Goal: Book appointment/travel/reservation

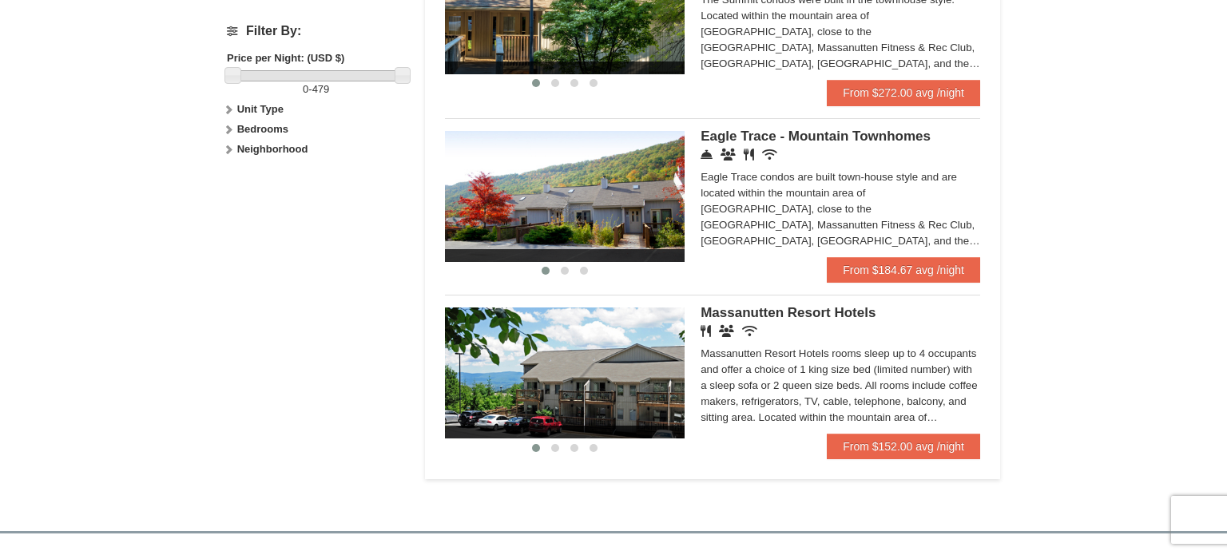
scroll to position [770, 0]
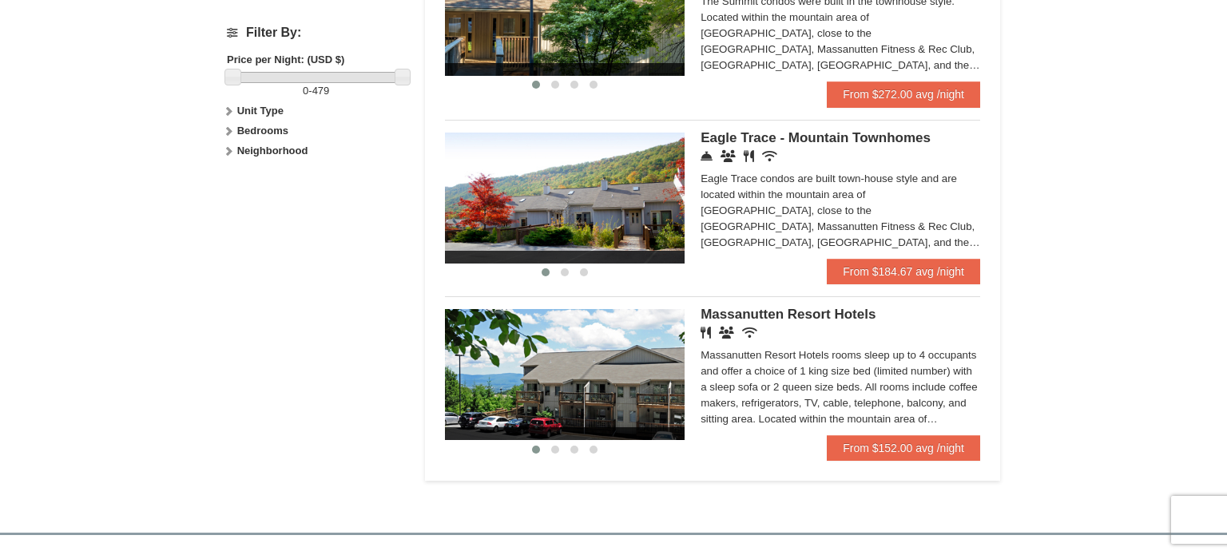
click at [674, 374] on img at bounding box center [565, 374] width 240 height 131
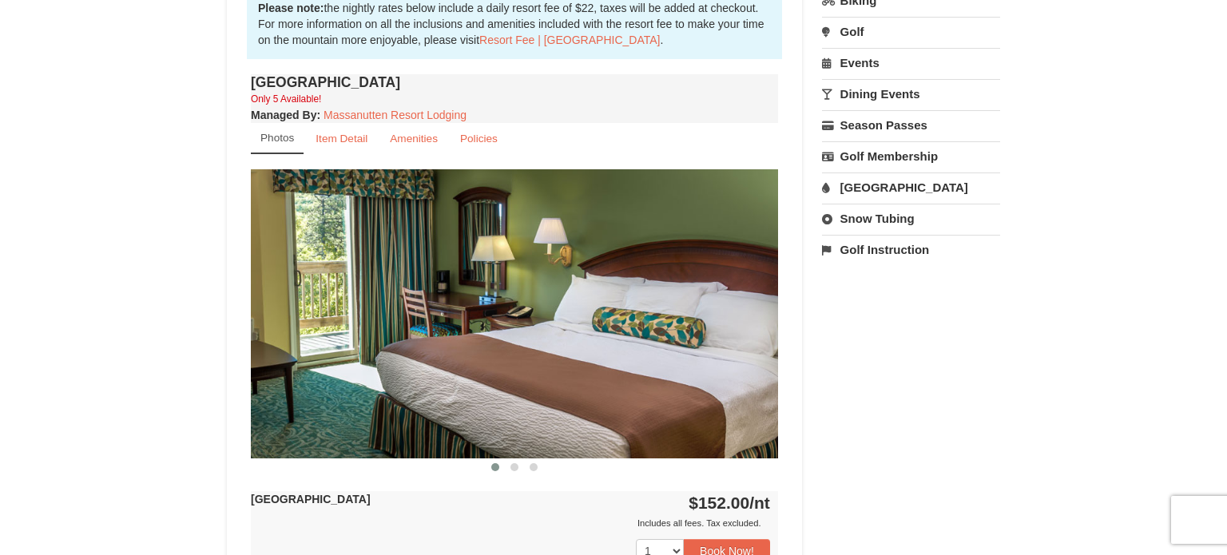
scroll to position [540, 0]
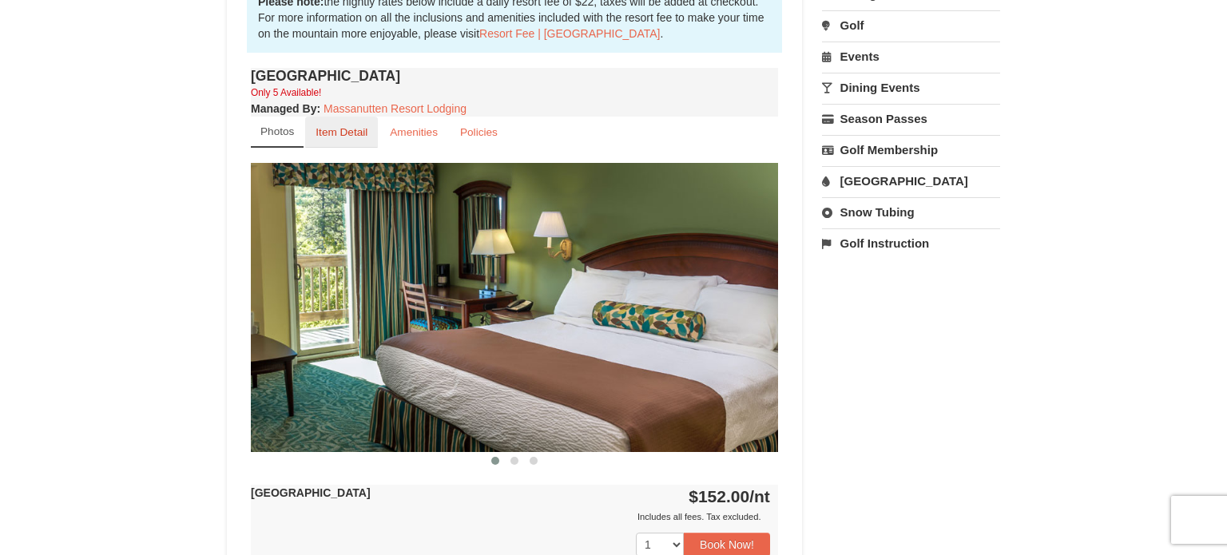
click at [351, 131] on small "Item Detail" at bounding box center [341, 132] width 52 height 12
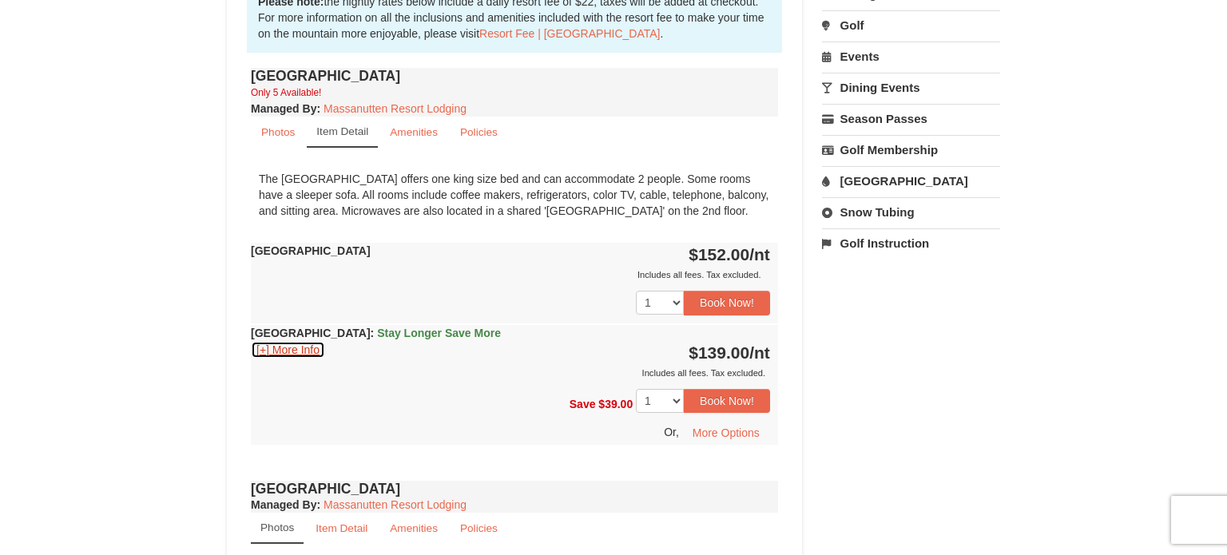
click at [262, 349] on button "[+] More Info" at bounding box center [288, 350] width 74 height 18
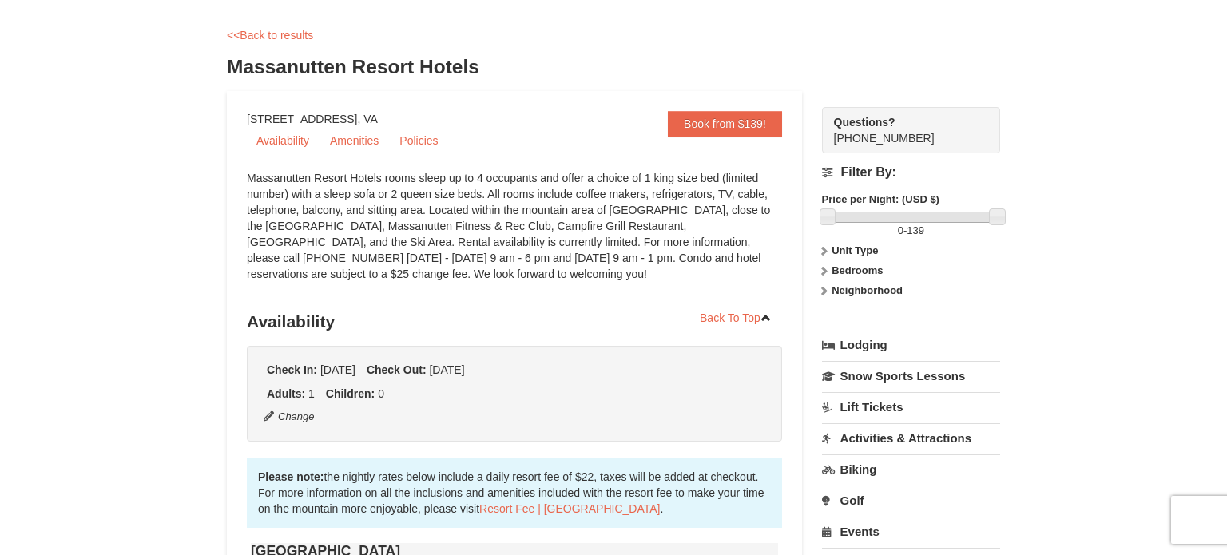
scroll to position [0, 0]
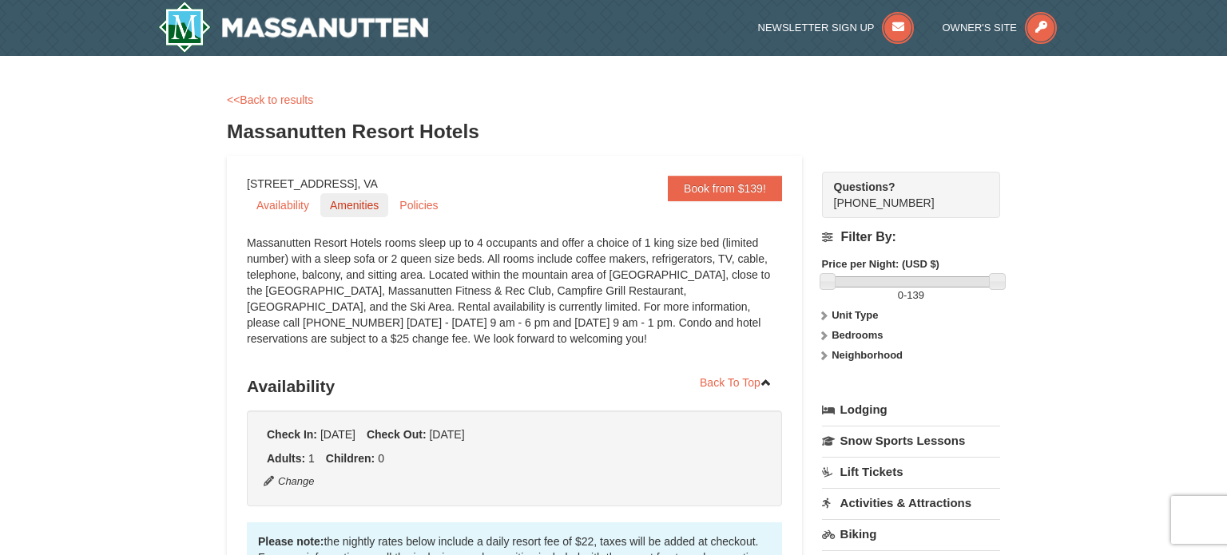
click at [343, 208] on link "Amenities" at bounding box center [354, 205] width 68 height 24
click at [256, 98] on link "<<Back to results" at bounding box center [270, 99] width 86 height 13
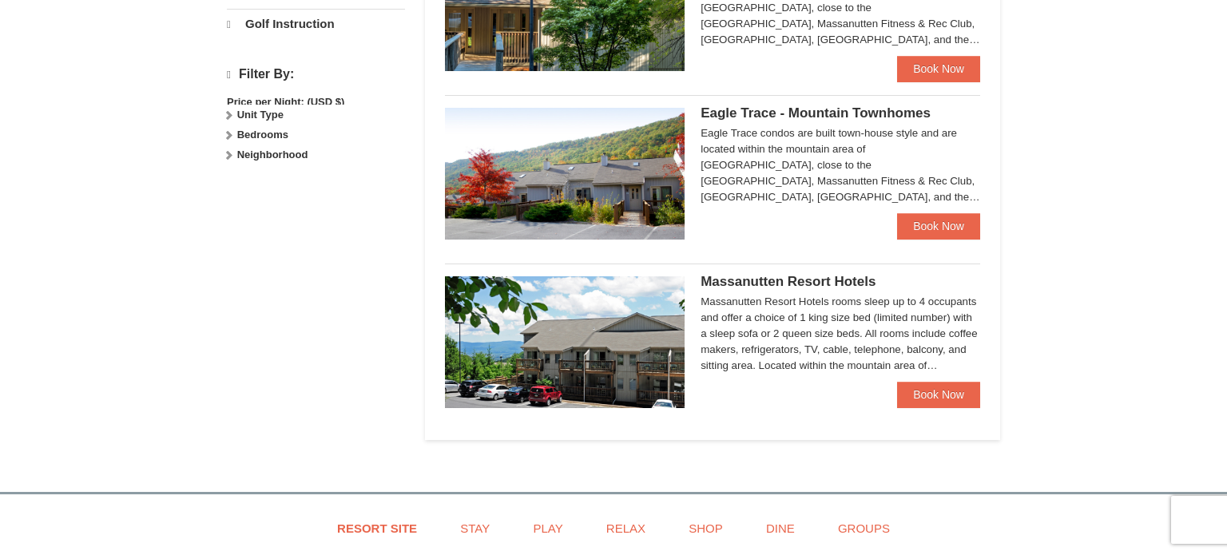
scroll to position [727, 0]
